Goal: Information Seeking & Learning: Learn about a topic

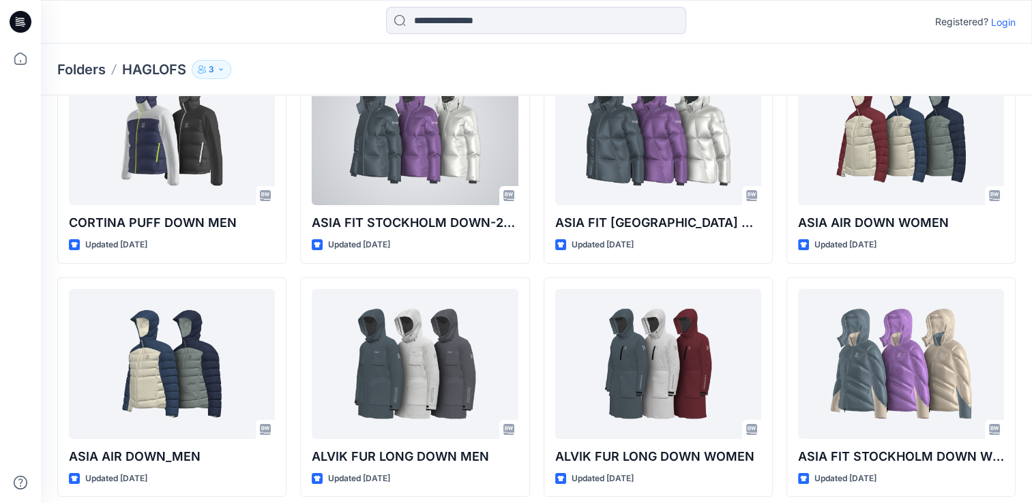
scroll to position [110, 0]
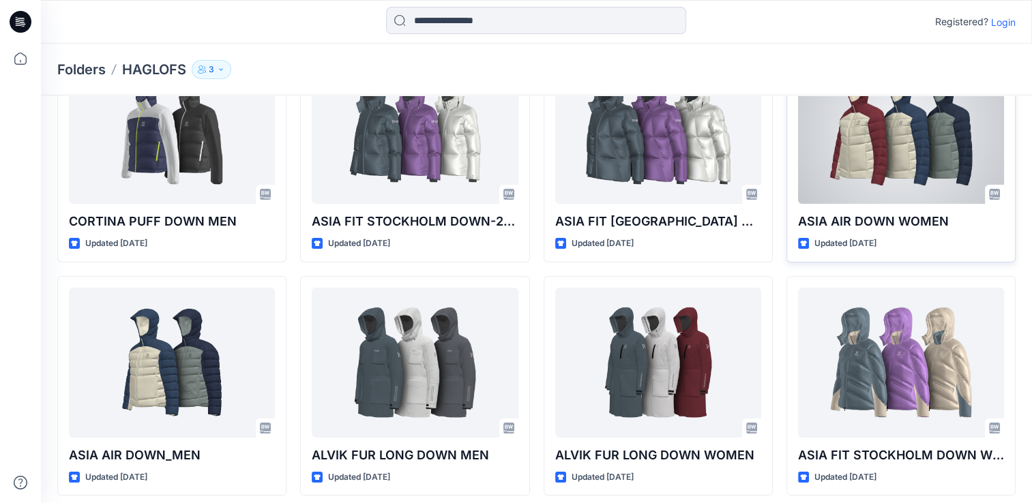
click at [914, 209] on div "ASIA AIR DOWN WOMEN Updated [DATE]" at bounding box center [900, 152] width 229 height 220
click at [884, 164] on div at bounding box center [901, 129] width 206 height 150
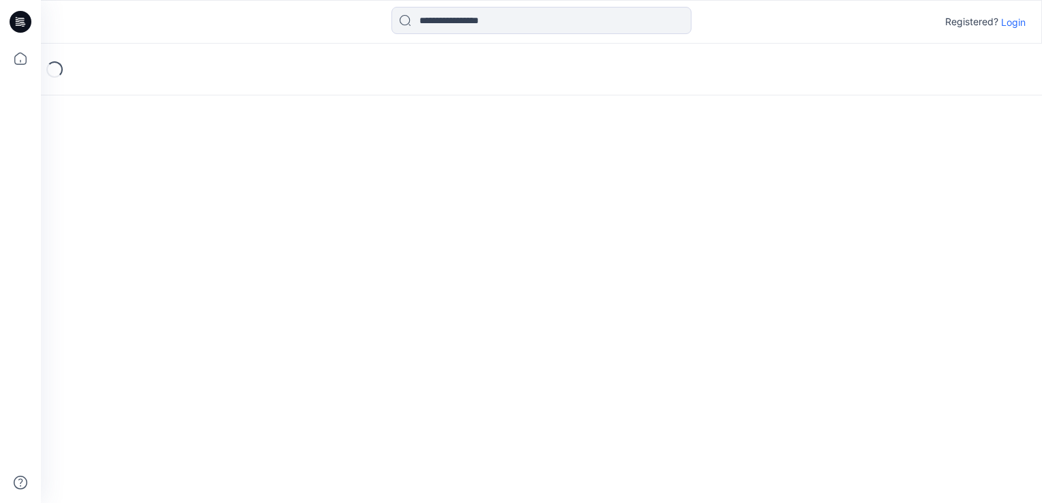
click at [884, 164] on div "Loading..." at bounding box center [541, 274] width 1001 height 460
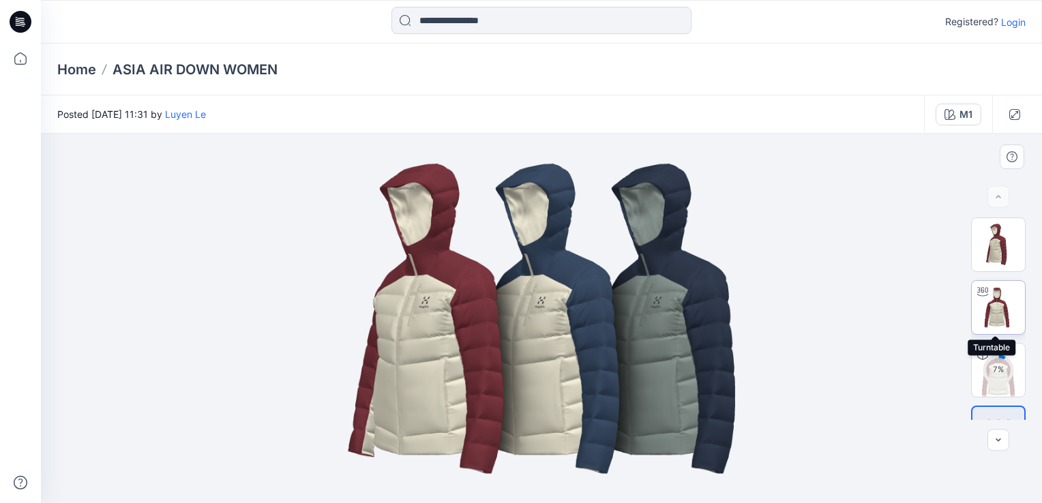
click at [992, 306] on img at bounding box center [998, 307] width 53 height 53
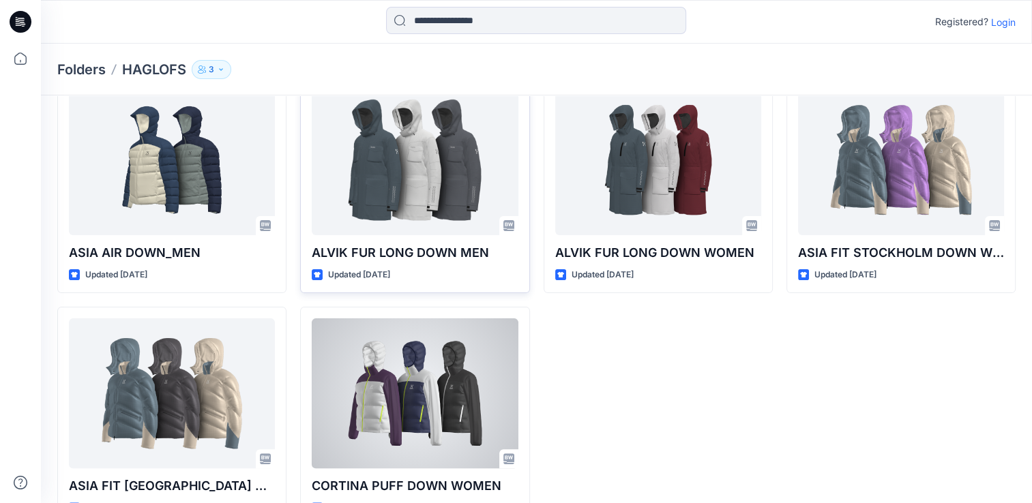
scroll to position [352, 0]
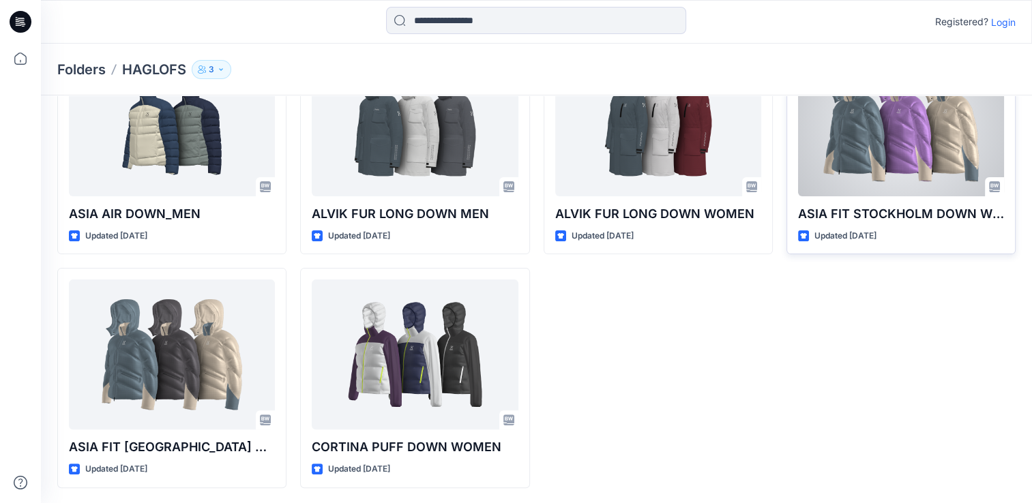
click at [909, 170] on div at bounding box center [901, 121] width 206 height 150
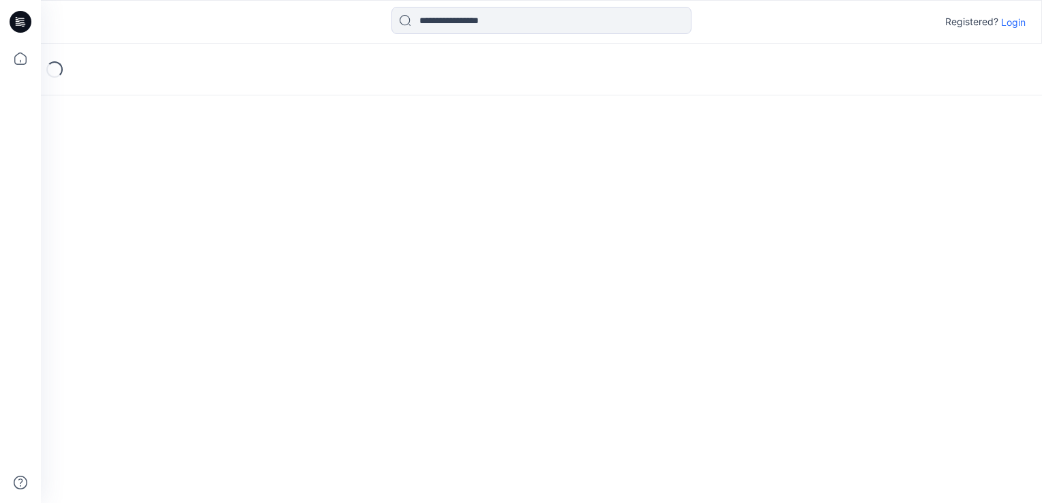
click at [909, 170] on div "Loading..." at bounding box center [541, 274] width 1001 height 460
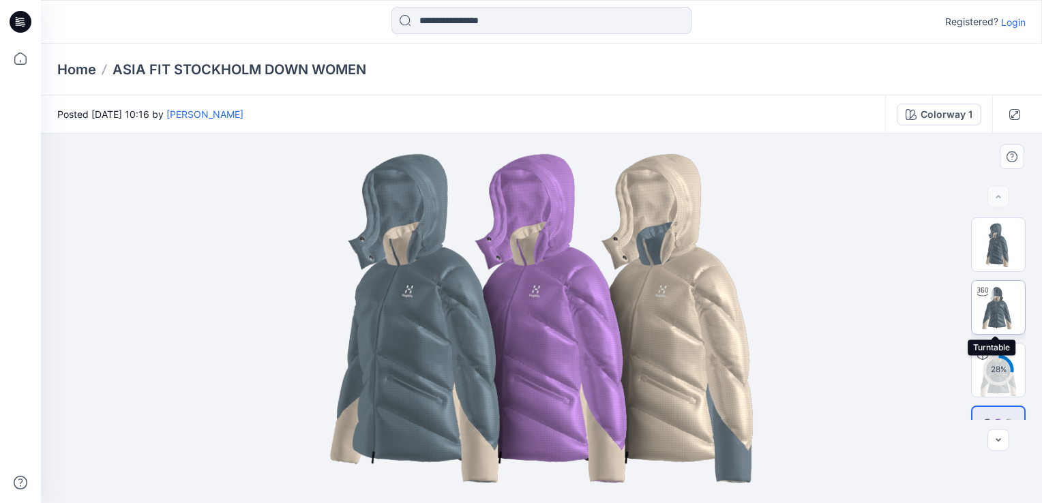
click at [987, 301] on img at bounding box center [998, 307] width 53 height 53
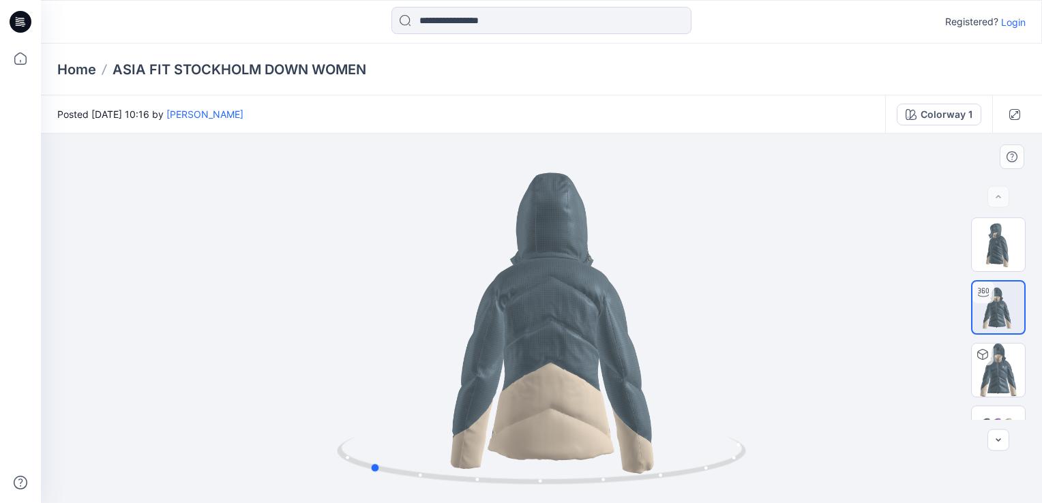
drag, startPoint x: 539, startPoint y: 484, endPoint x: 777, endPoint y: 441, distance: 241.1
click at [777, 441] on div at bounding box center [541, 319] width 1001 height 370
